Goal: Task Accomplishment & Management: Manage account settings

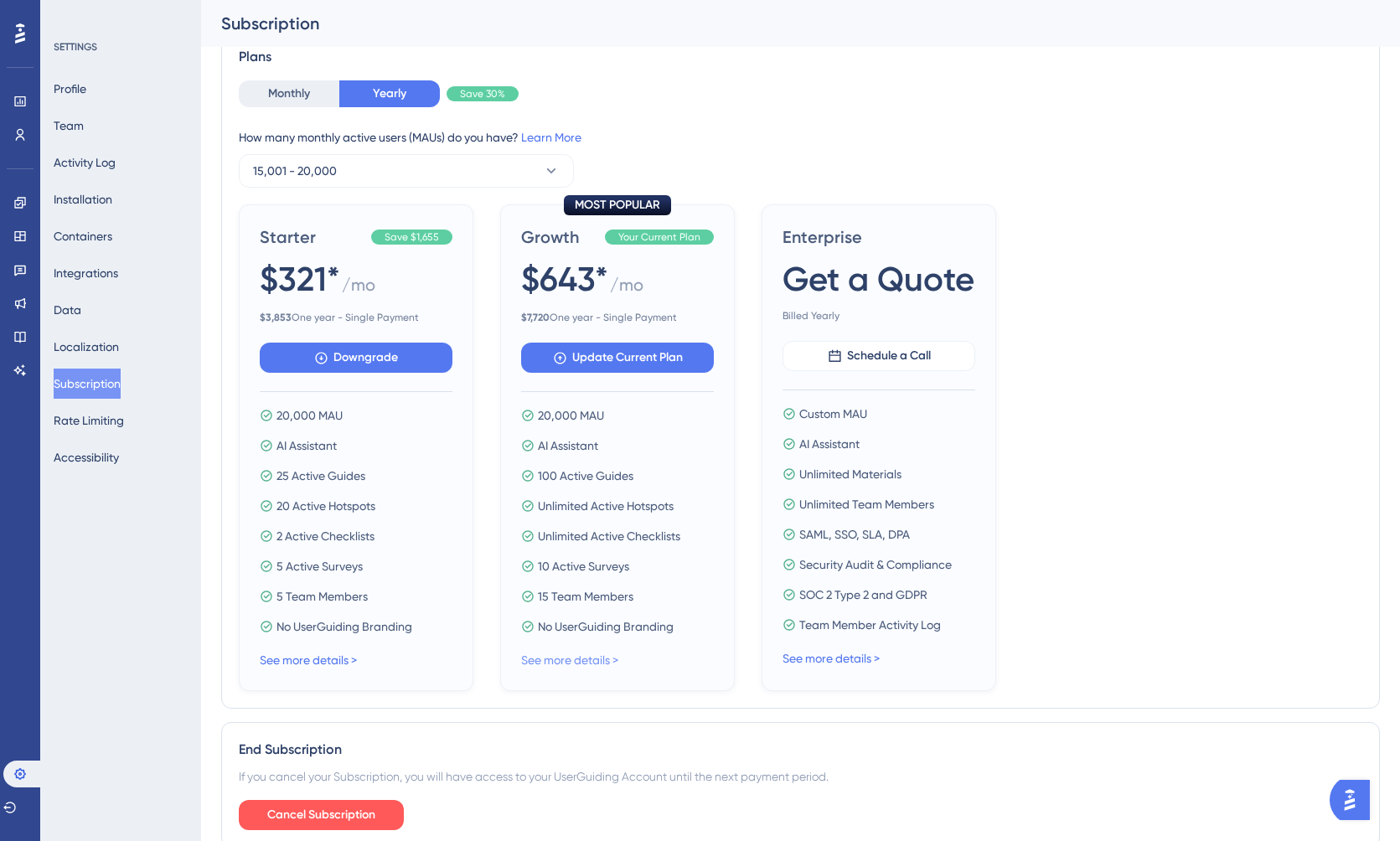
scroll to position [513, 0]
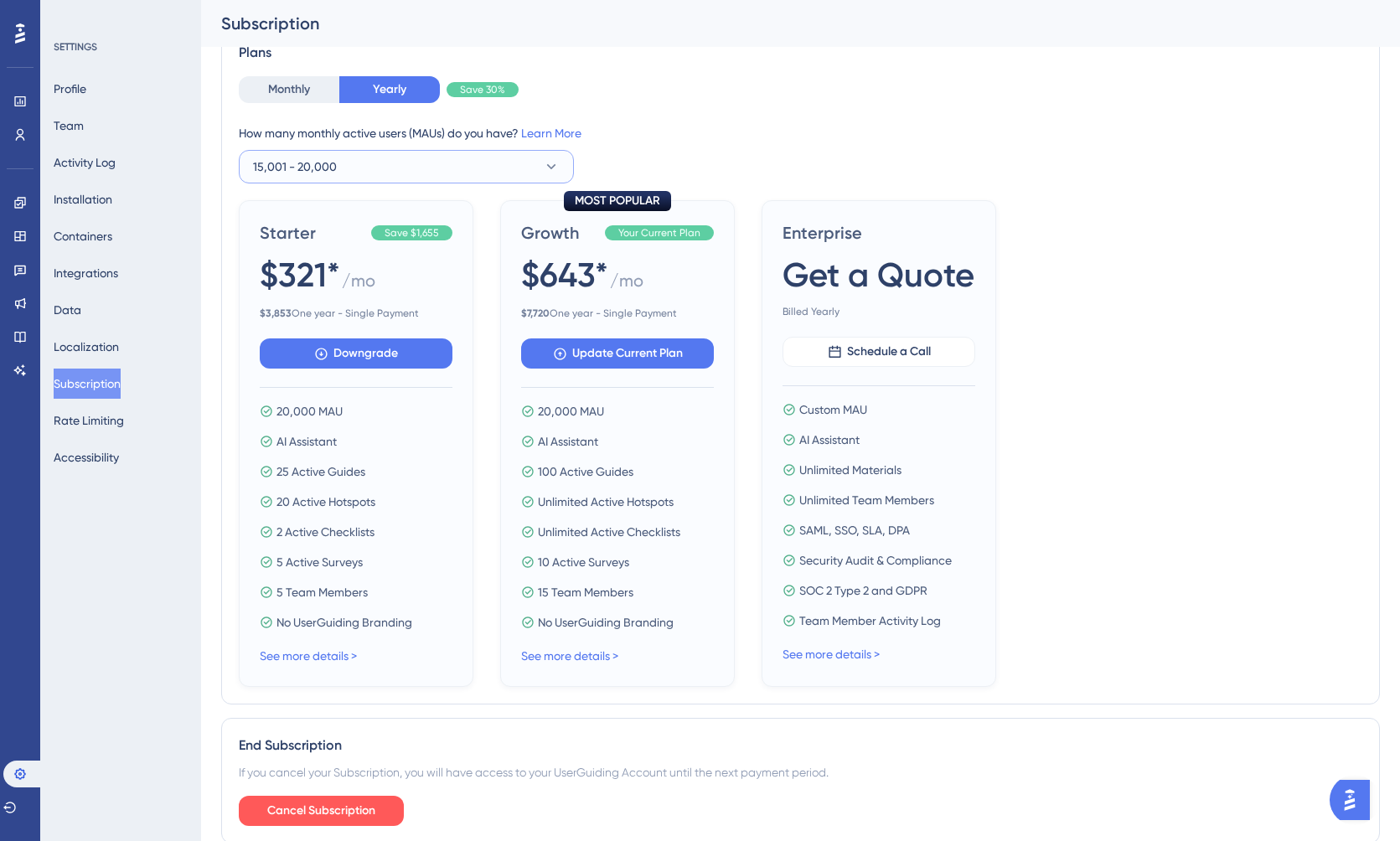
click at [395, 175] on button "15,001 - 20,000" at bounding box center [407, 167] width 336 height 33
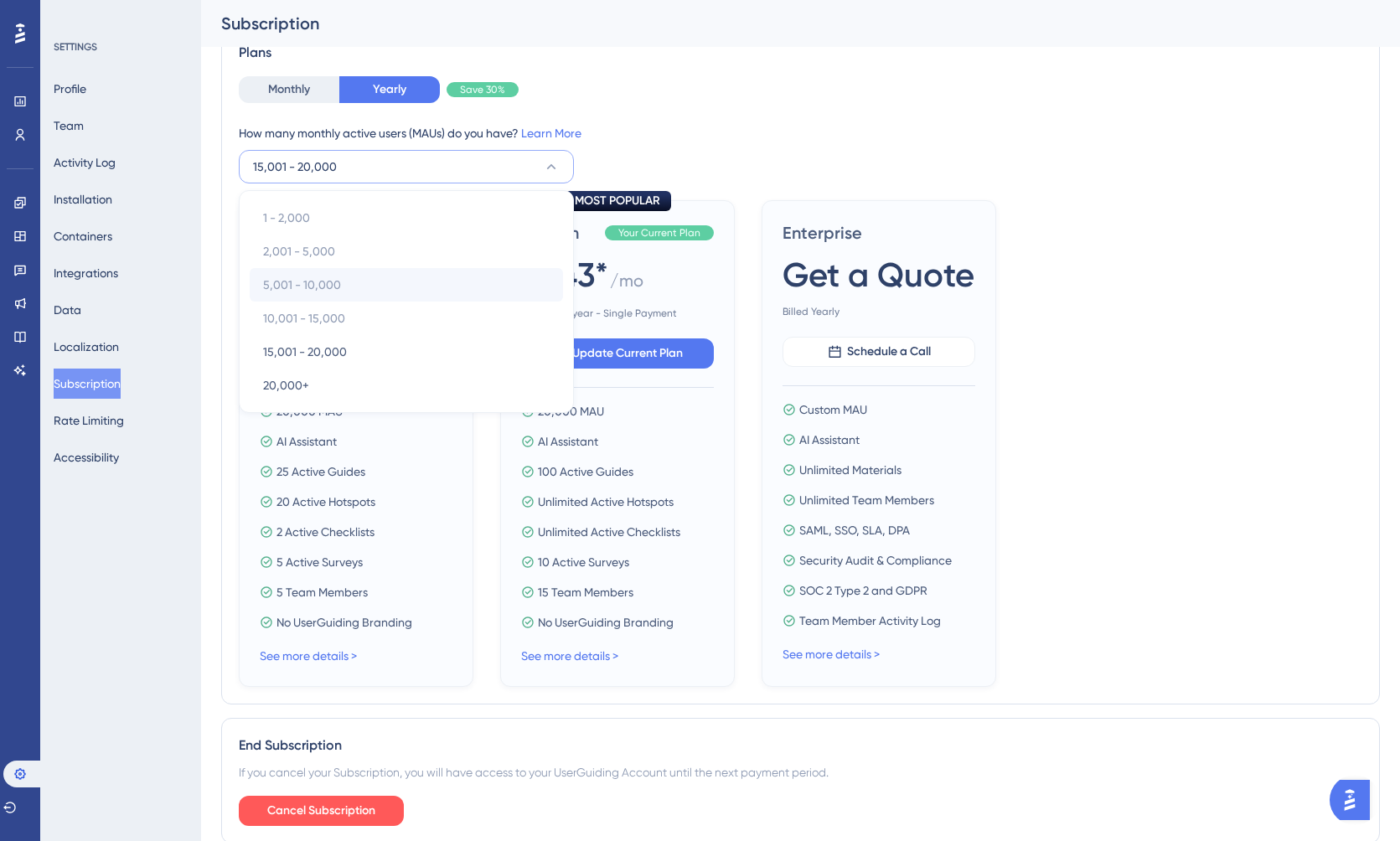
click at [349, 284] on div "5,001 - 10,000 5,001 - 10,000" at bounding box center [407, 284] width 286 height 33
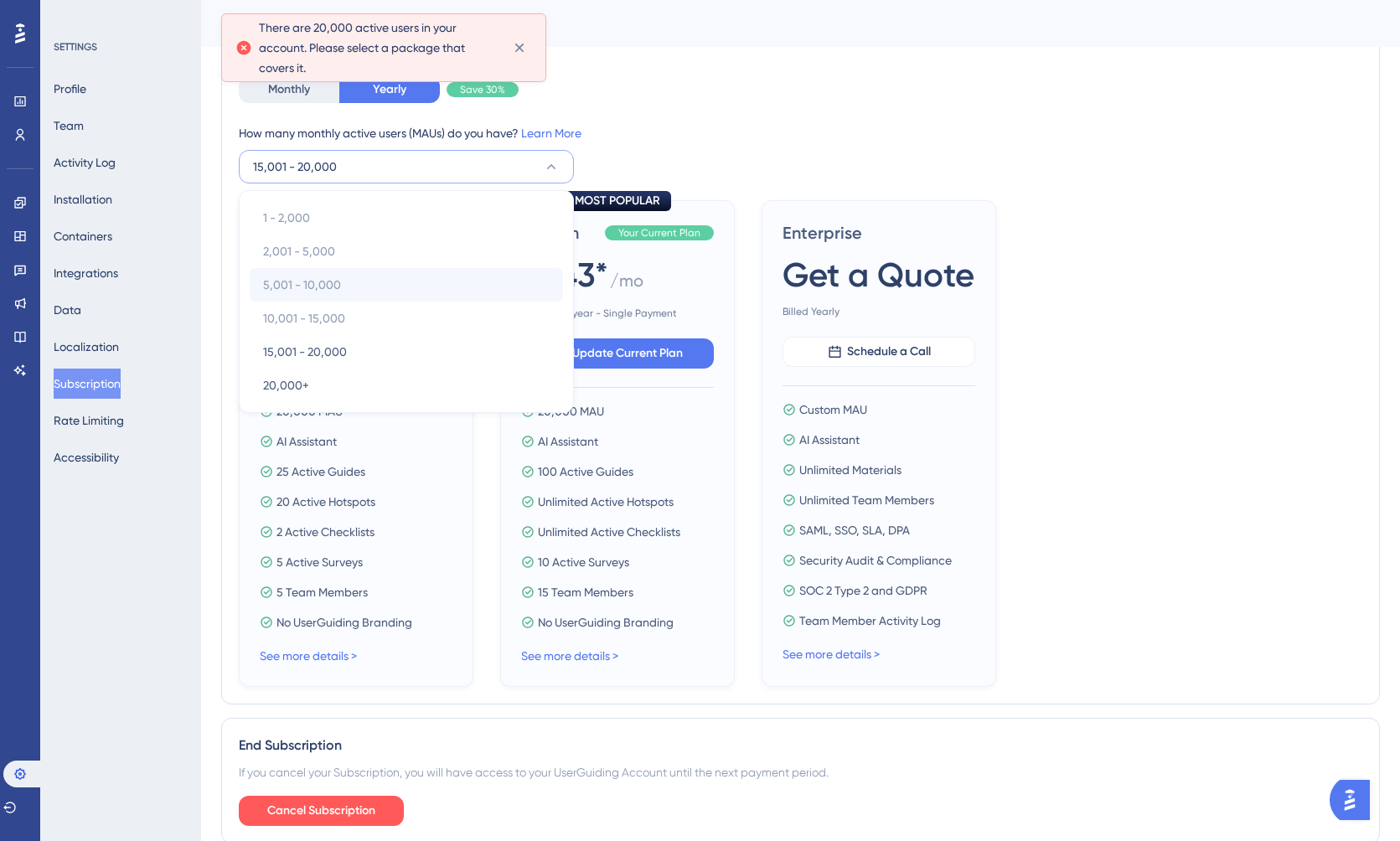
click at [337, 287] on span "5,001 - 10,000" at bounding box center [302, 284] width 78 height 20
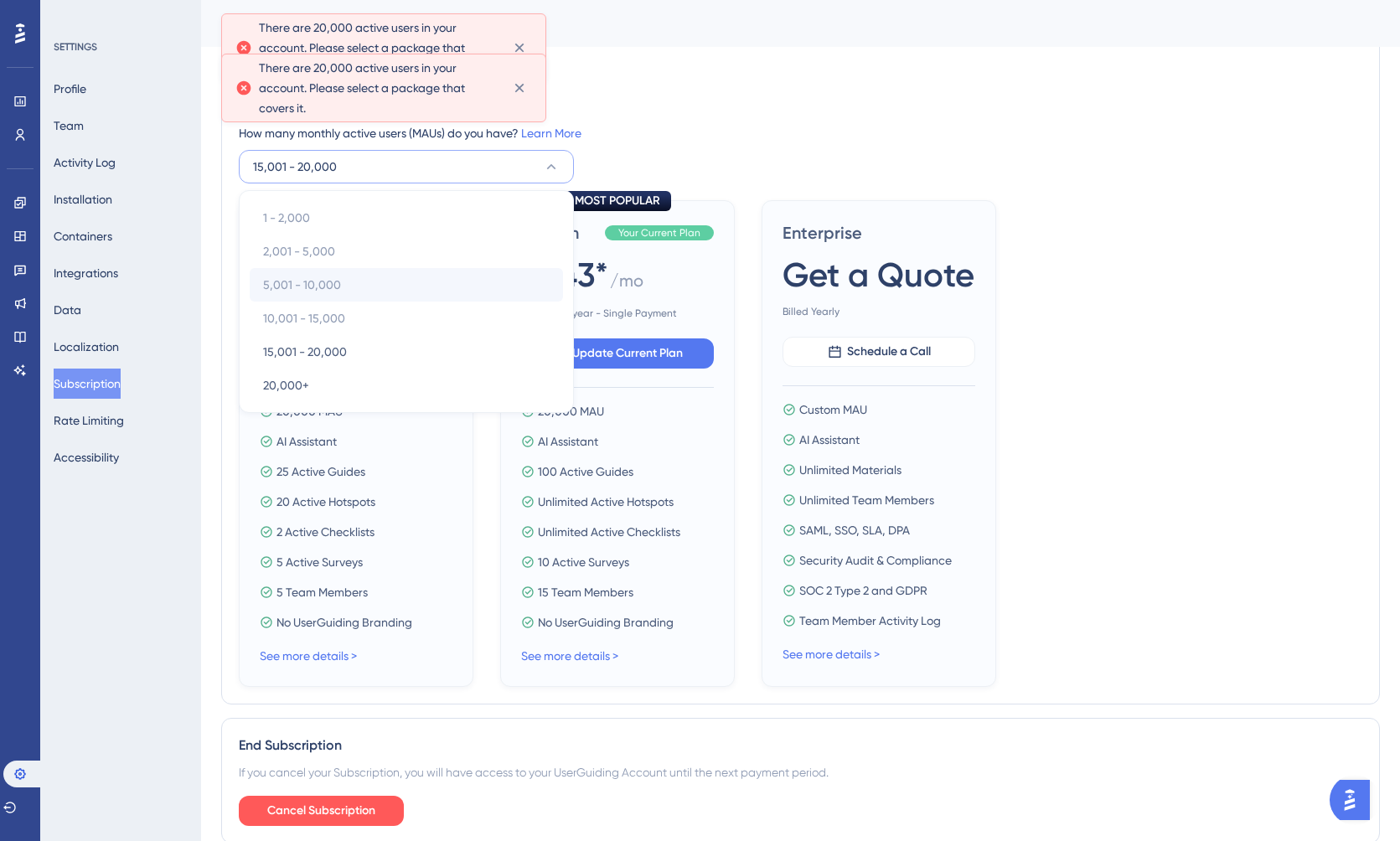
click at [337, 287] on span "5,001 - 10,000" at bounding box center [302, 284] width 78 height 20
click at [516, 86] on icon at bounding box center [519, 88] width 17 height 17
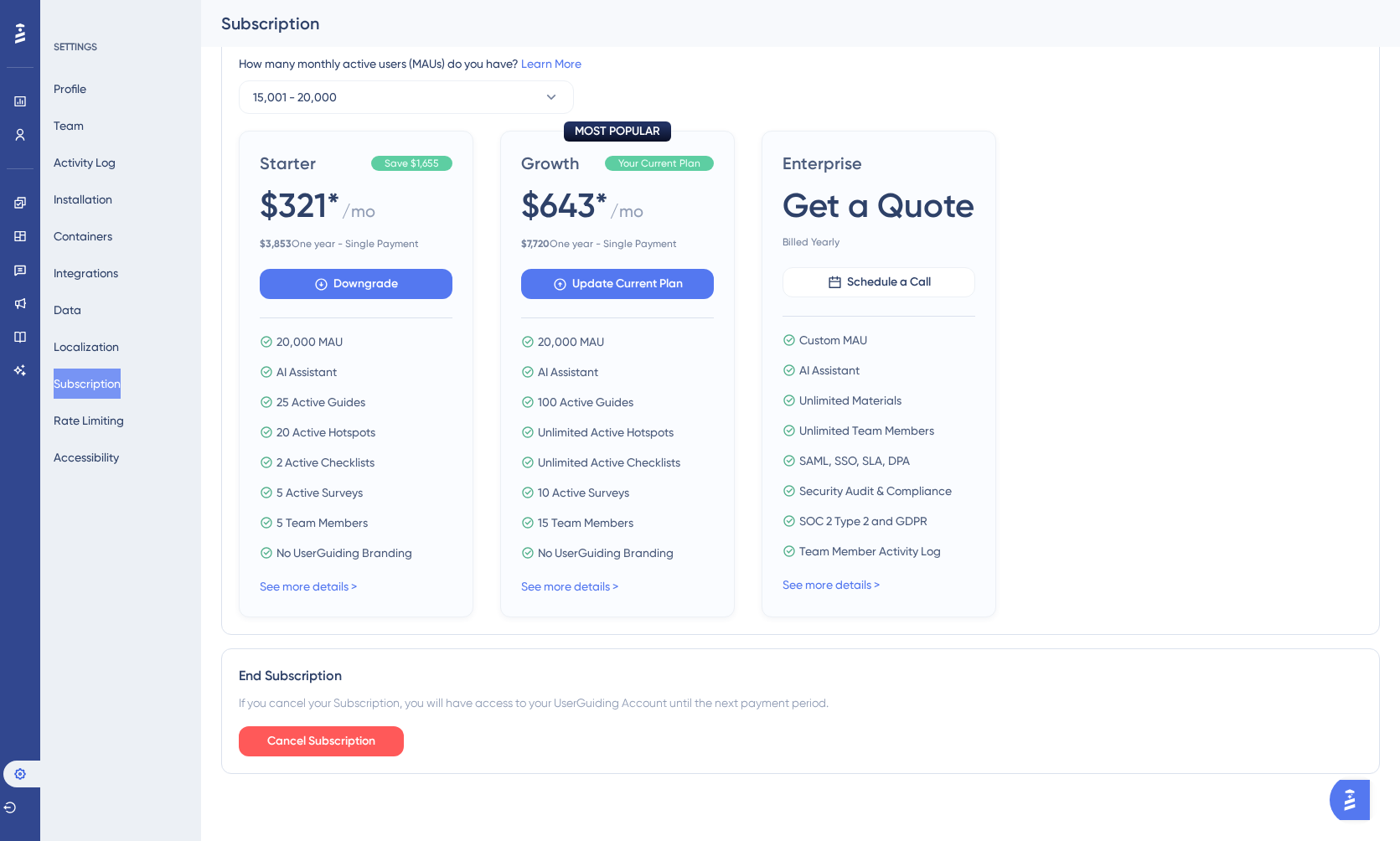
scroll to position [0, 0]
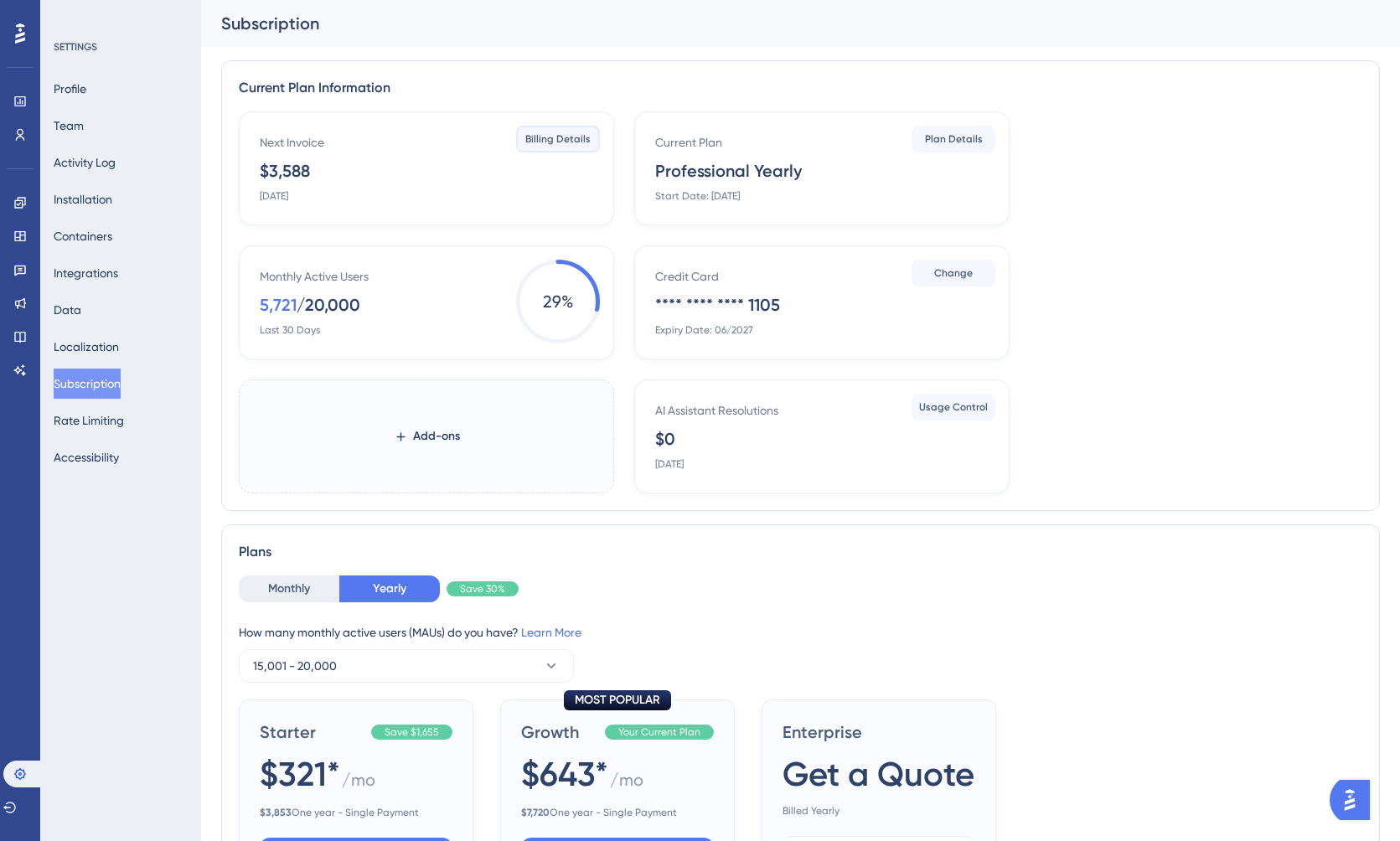
click at [568, 143] on span "Billing Details" at bounding box center [558, 139] width 65 height 13
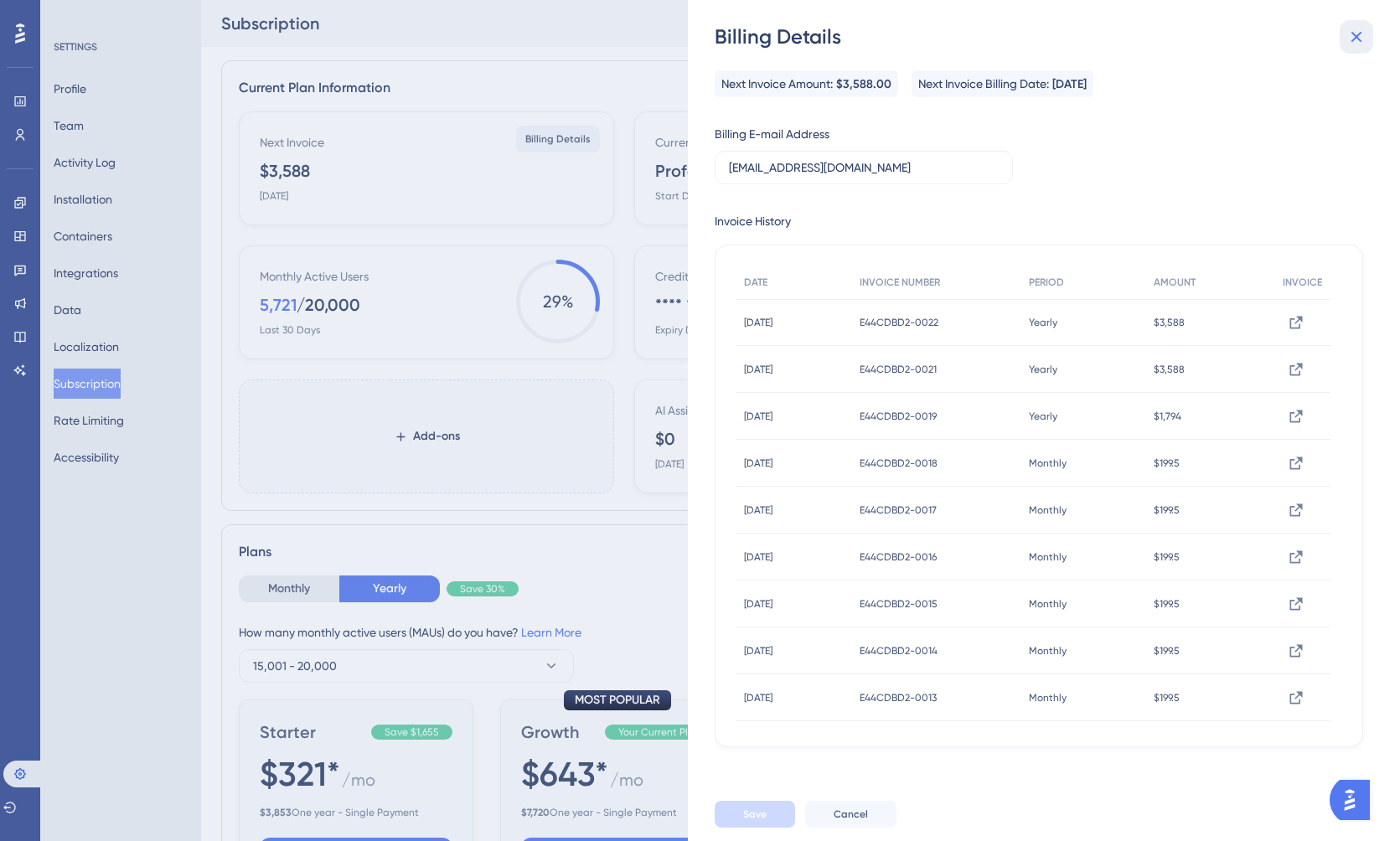
click at [1370, 32] on button at bounding box center [1356, 37] width 33 height 33
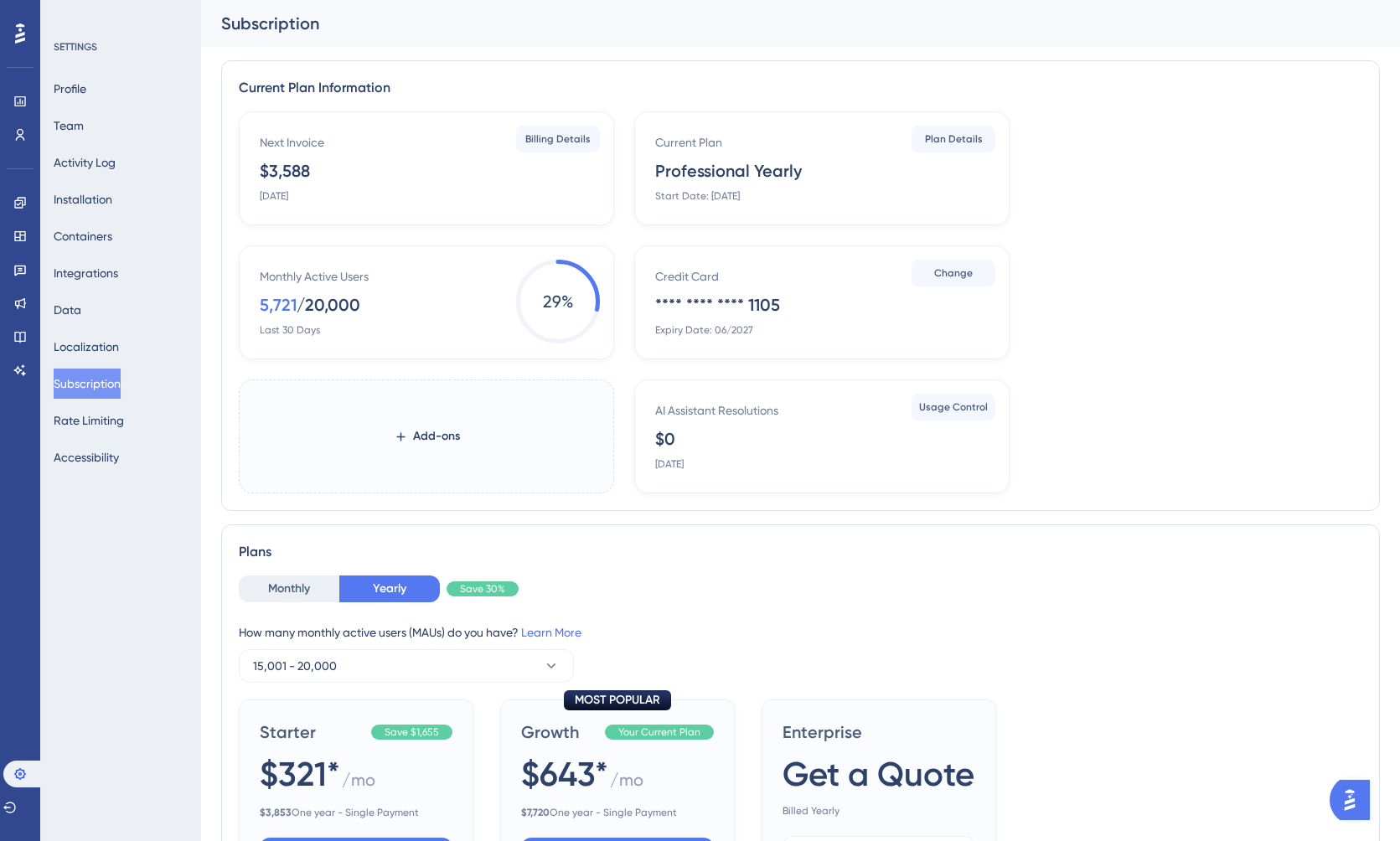
drag, startPoint x: 758, startPoint y: 169, endPoint x: 682, endPoint y: 173, distance: 76.1
click at [682, 173] on div "Professional Yearly" at bounding box center [728, 170] width 147 height 24
drag, startPoint x: 647, startPoint y: 167, endPoint x: 770, endPoint y: 160, distance: 123.2
click at [770, 160] on div "Current Plan Professional Yearly Start Date: [DATE] Plan Details" at bounding box center [821, 169] width 375 height 114
click at [959, 137] on span "Plan Details" at bounding box center [954, 139] width 58 height 13
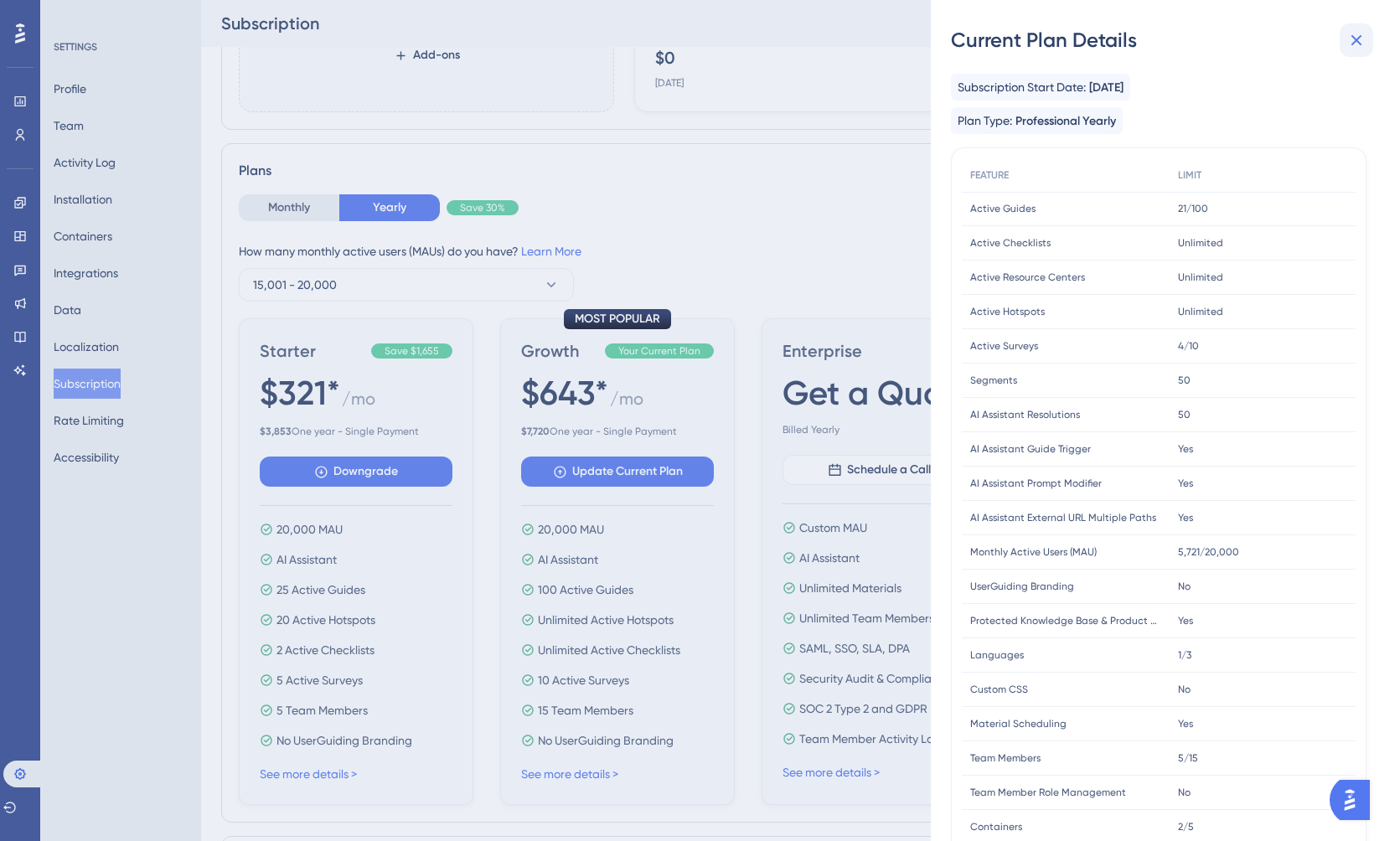
click at [1352, 44] on icon at bounding box center [1357, 40] width 11 height 11
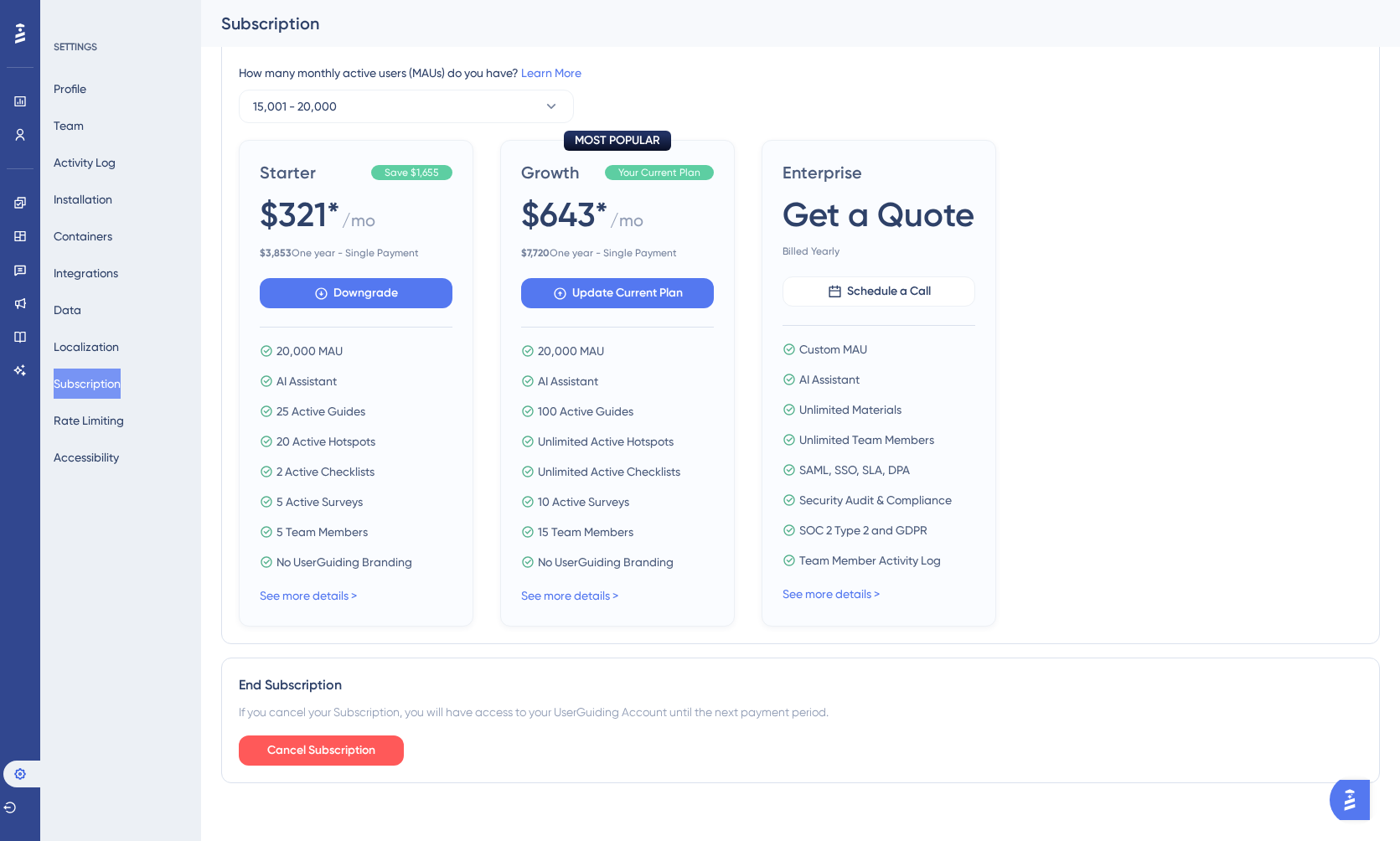
scroll to position [582, 0]
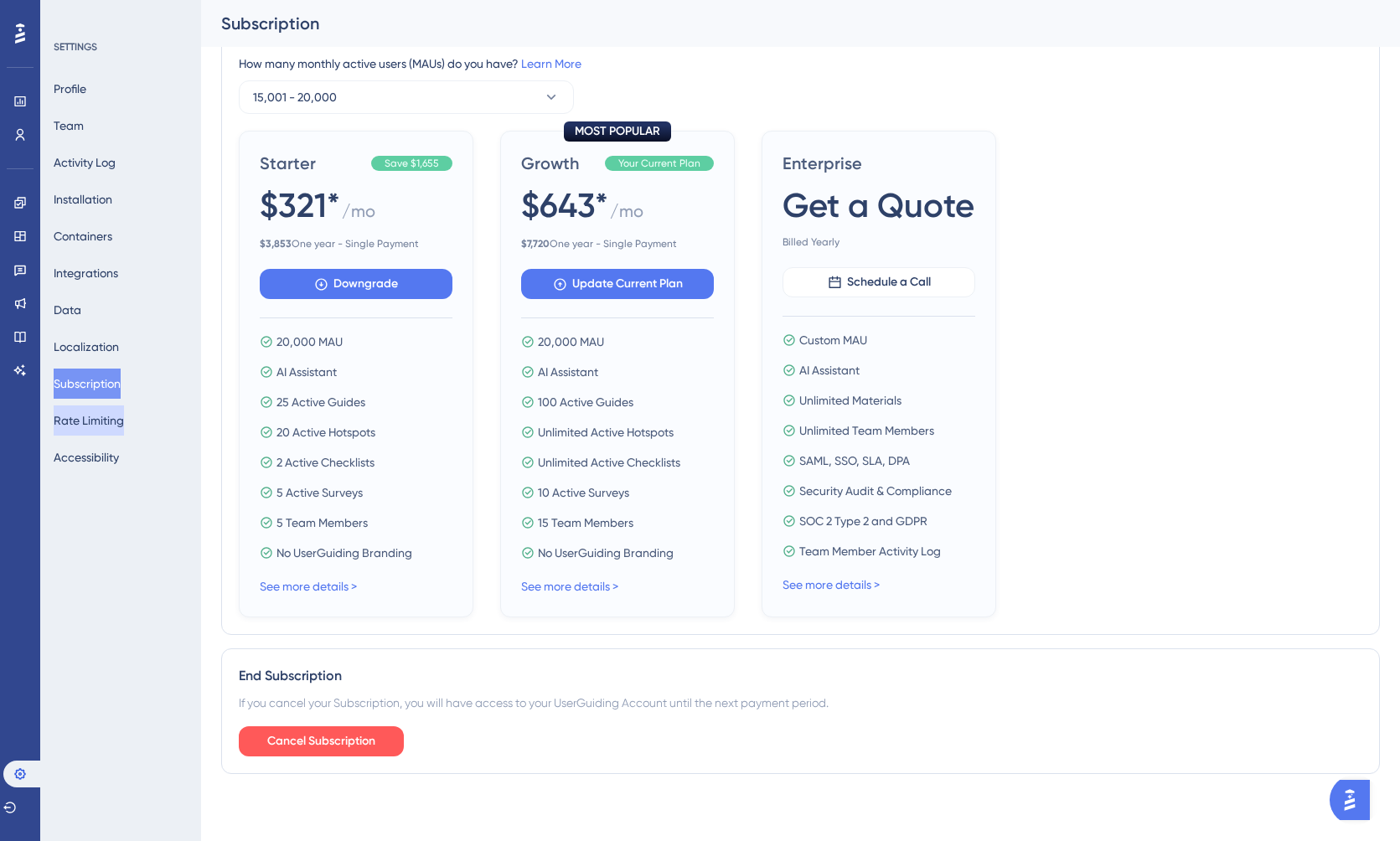
click at [108, 426] on button "Rate Limiting" at bounding box center [89, 420] width 70 height 30
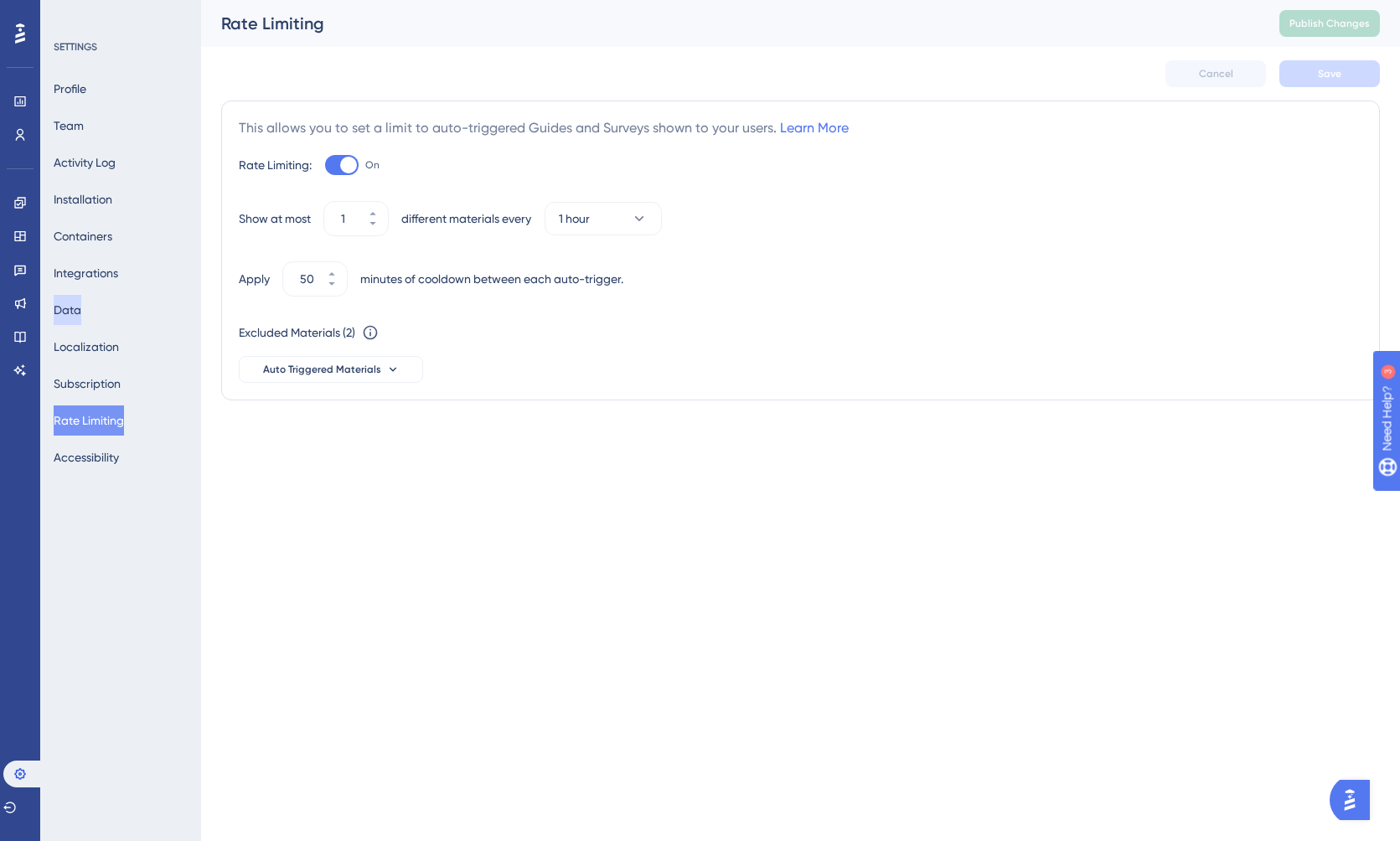
click at [82, 307] on button "Data" at bounding box center [67, 310] width 27 height 30
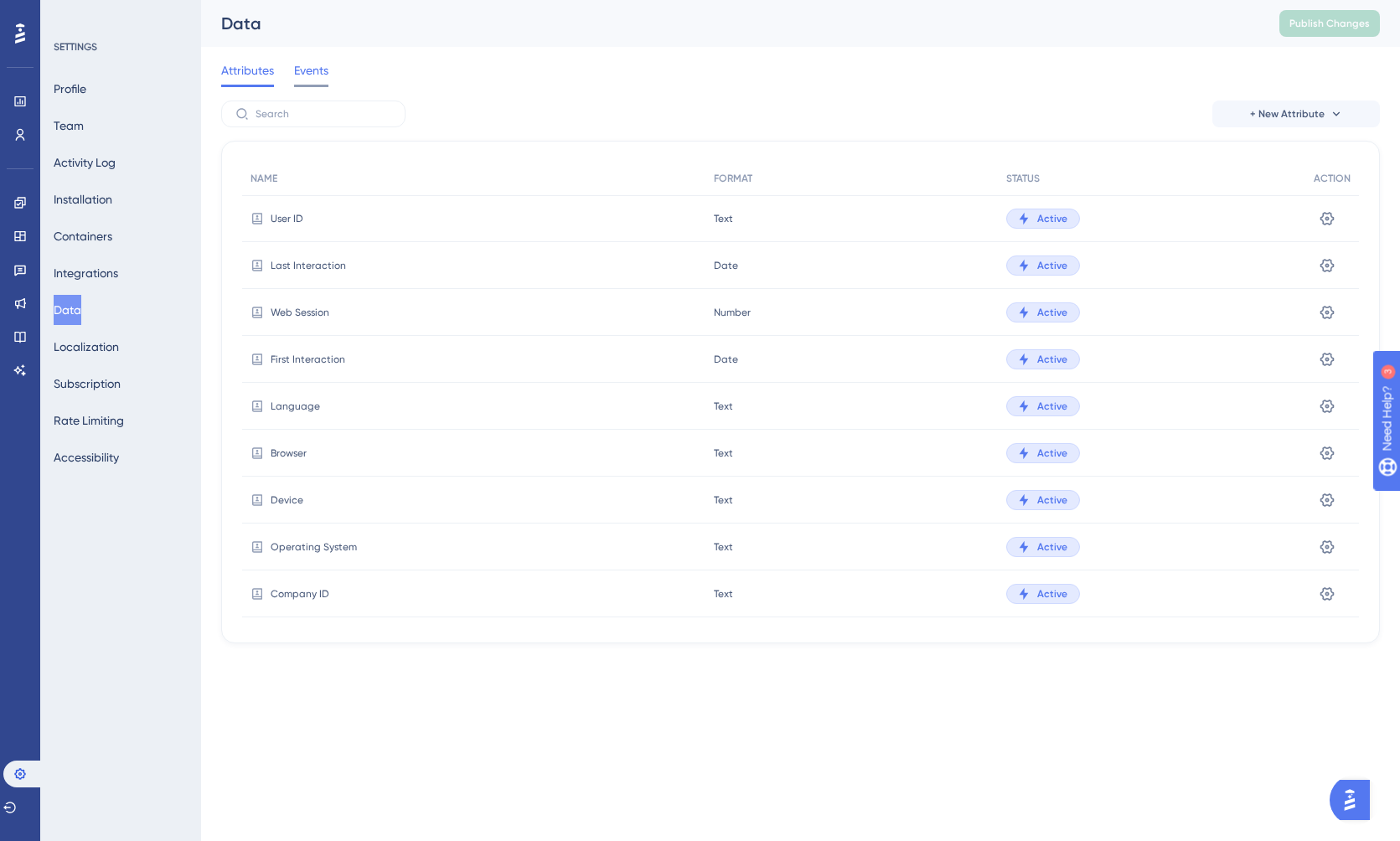
click at [323, 74] on span "Events" at bounding box center [311, 70] width 34 height 20
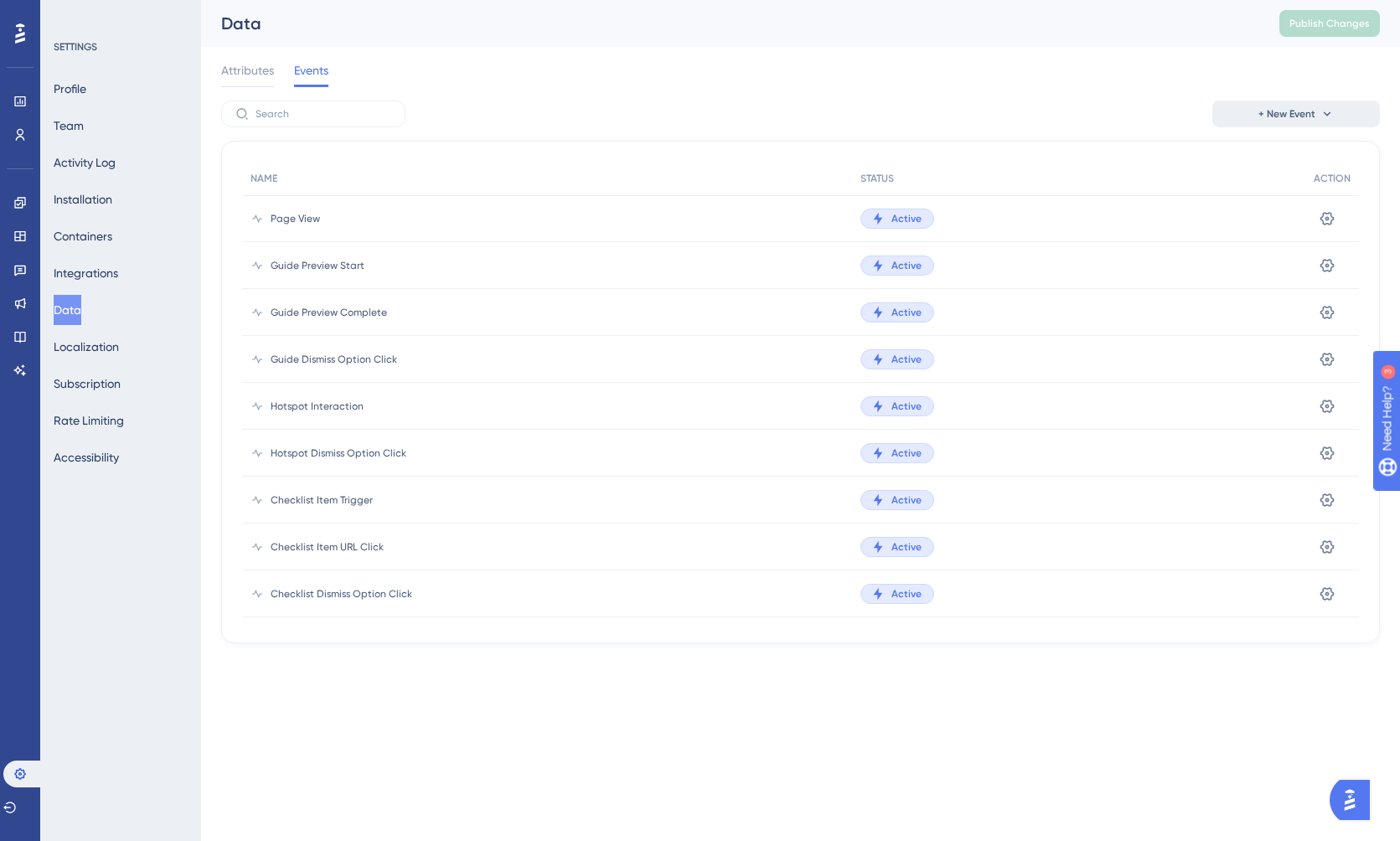
click at [1311, 116] on span "+ New Event" at bounding box center [1287, 113] width 57 height 13
click at [1295, 166] on span "Custom Event" at bounding box center [1273, 162] width 73 height 20
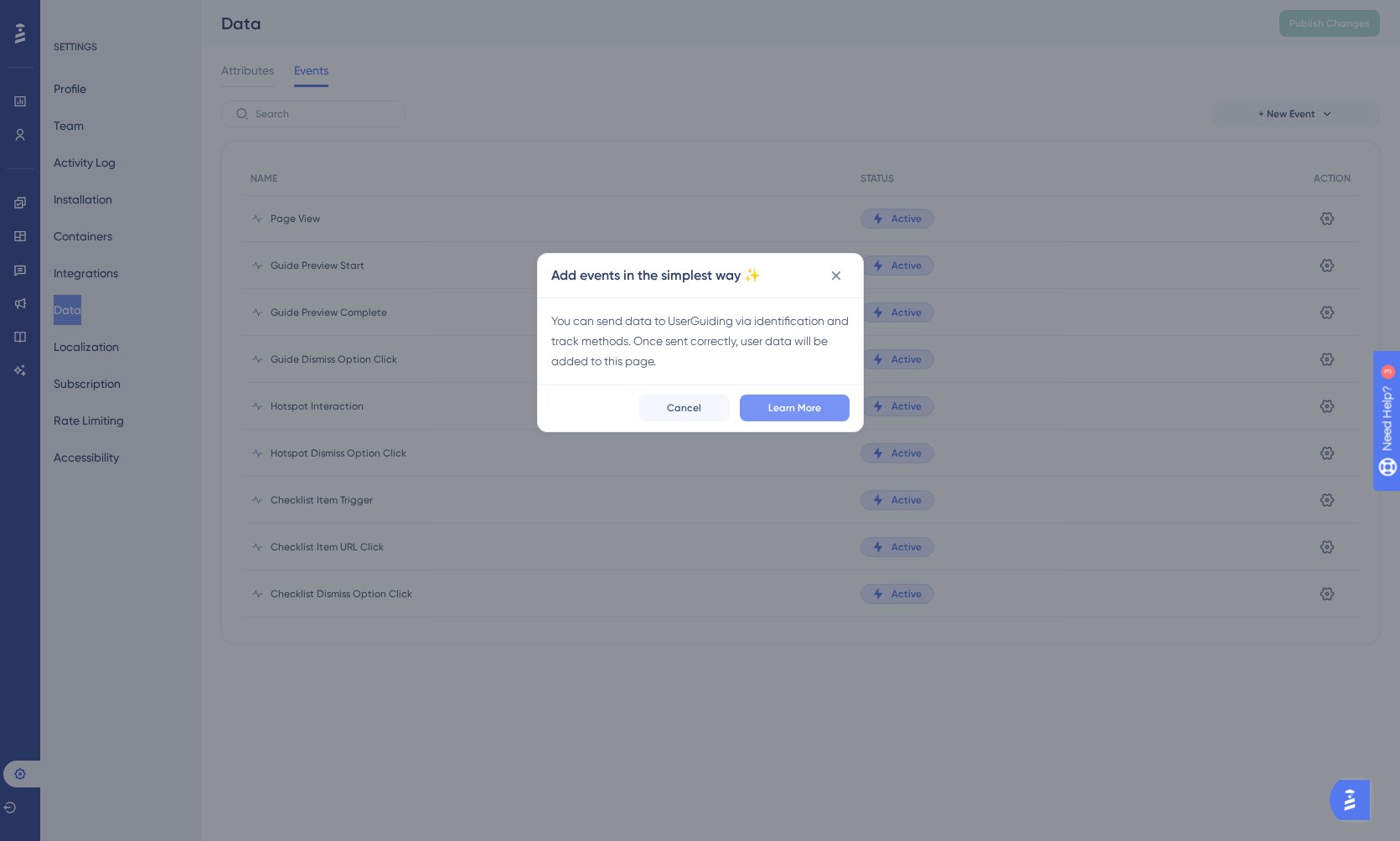
click at [794, 403] on span "Learn More" at bounding box center [795, 407] width 53 height 13
